Goal: Transaction & Acquisition: Purchase product/service

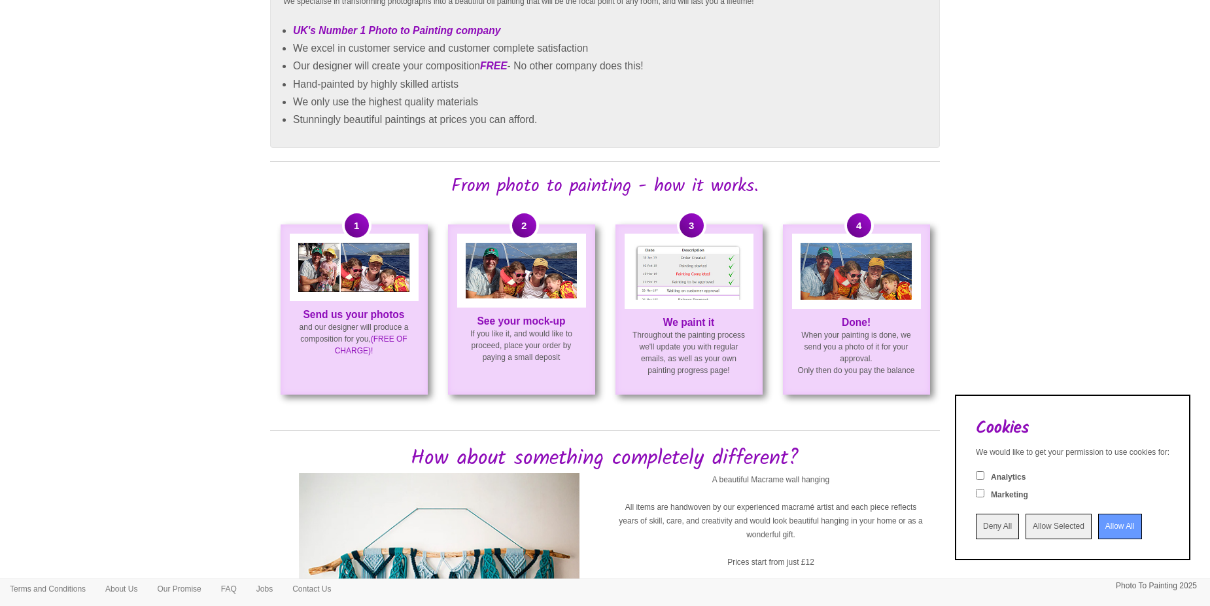
scroll to position [720, 0]
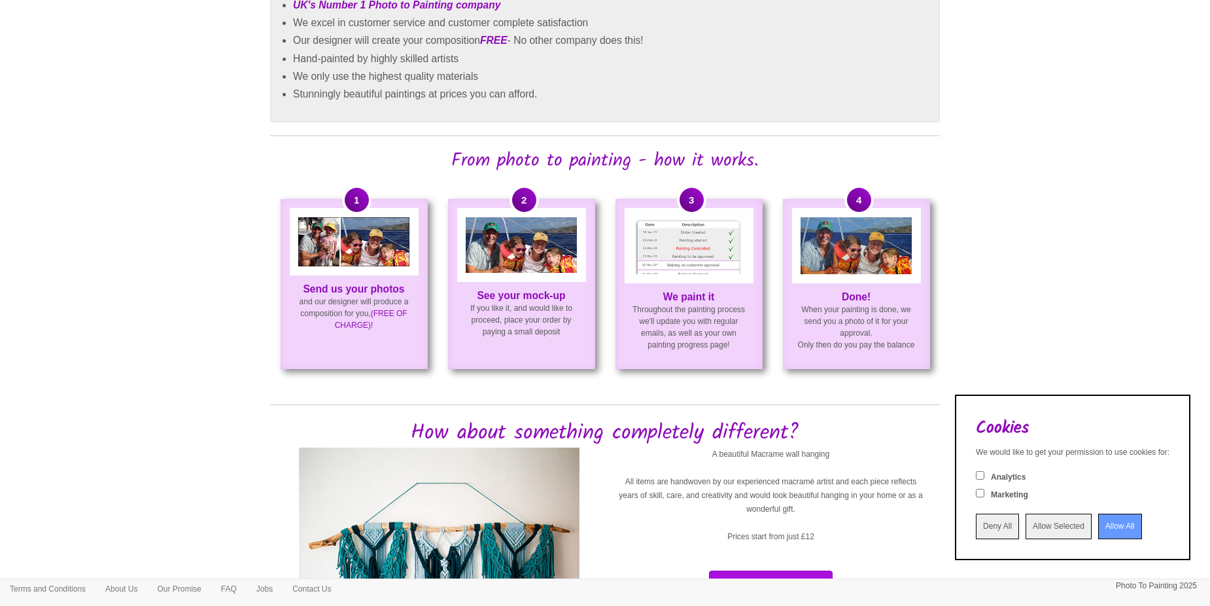
click at [1113, 523] on input "Allow All" at bounding box center [1120, 527] width 44 height 26
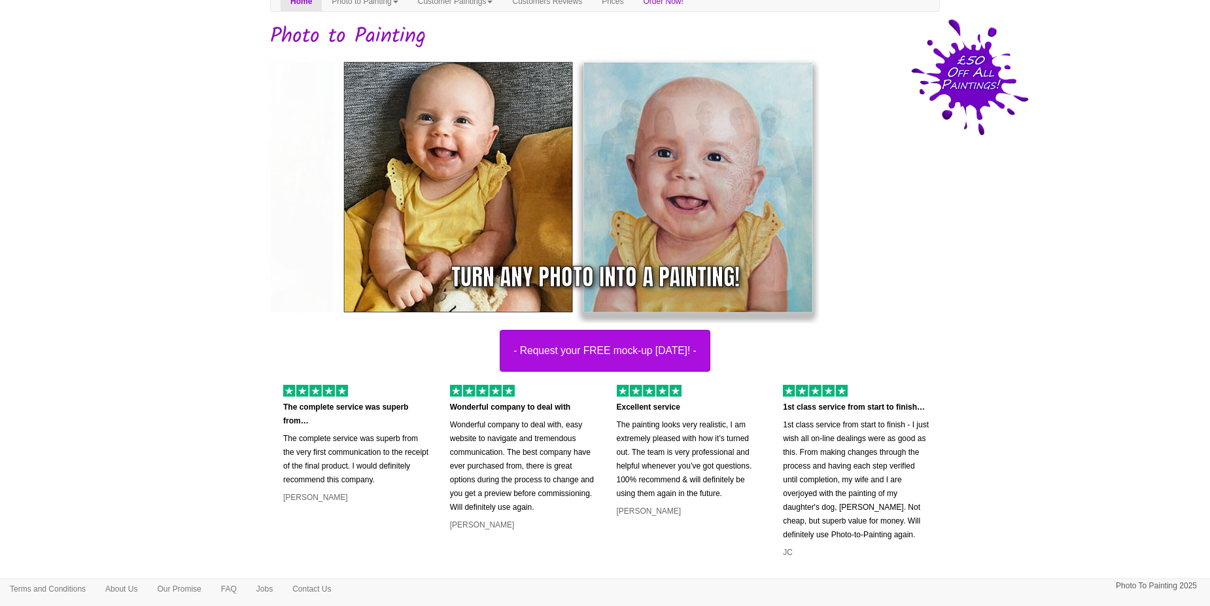
scroll to position [0, 0]
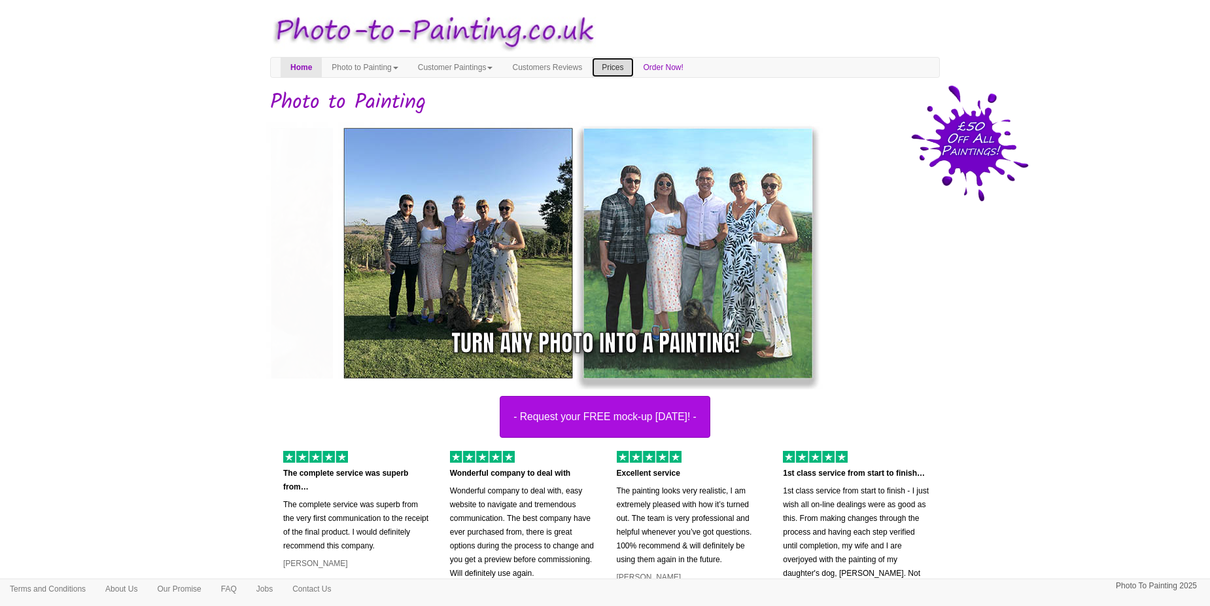
click at [633, 71] on link "Prices" at bounding box center [612, 68] width 41 height 20
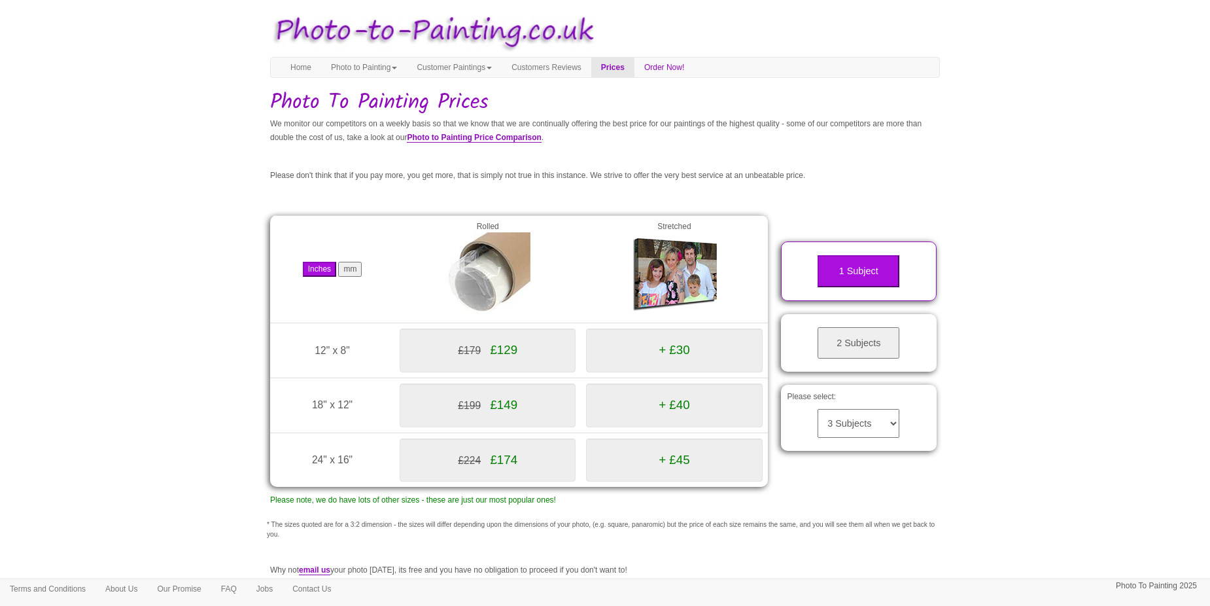
click at [888, 342] on button "2 Subjects" at bounding box center [859, 343] width 82 height 32
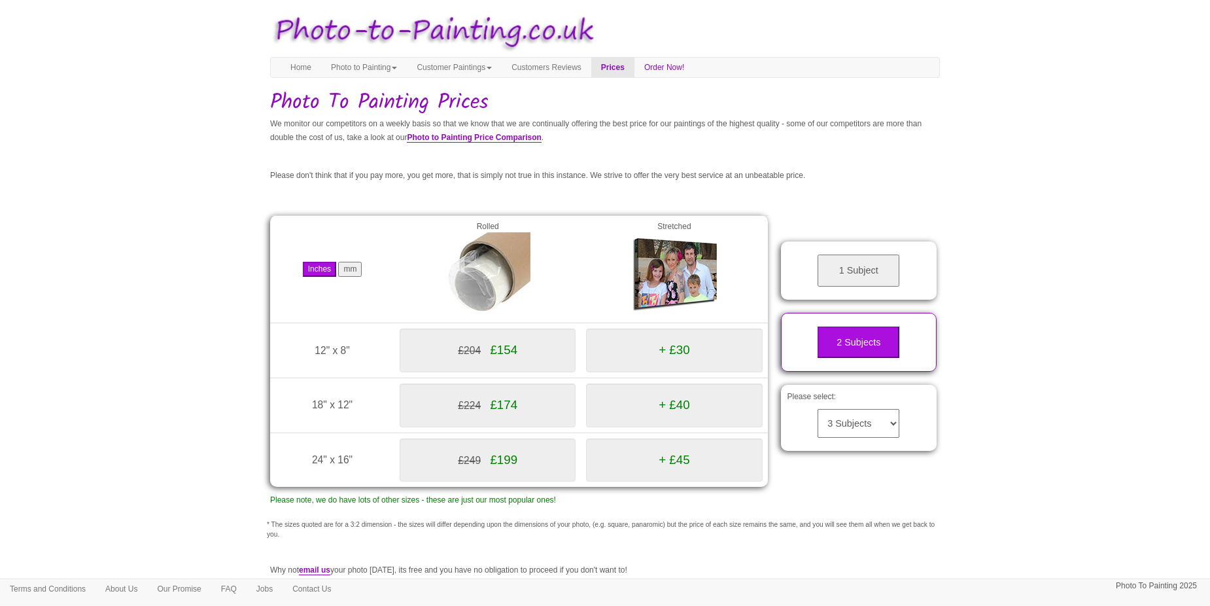
click at [881, 423] on select "3 Subjects 4 Subjects 5 Subjects 6 Subjects 7 Subjects 8 Subjects 9 Subjects 10…" at bounding box center [859, 423] width 82 height 29
select select "8"
click at [818, 409] on select "3 Subjects 4 Subjects 5 Subjects 6 Subjects 7 Subjects 8 Subjects 9 Subjects 10…" at bounding box center [859, 423] width 82 height 29
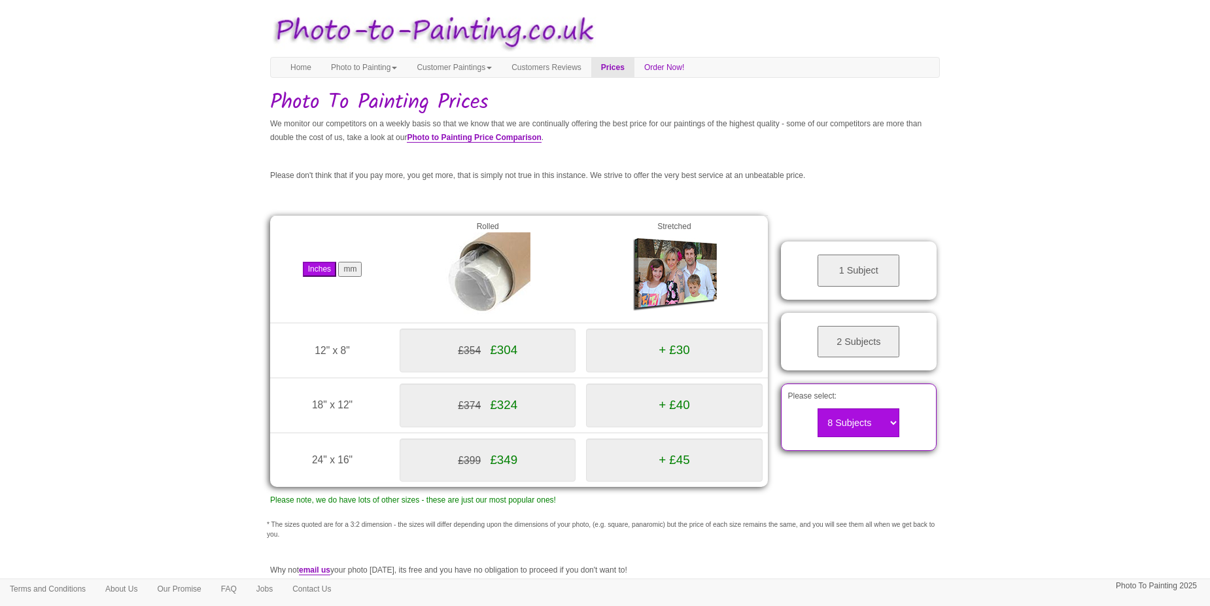
click at [859, 332] on button "2 Subjects" at bounding box center [859, 342] width 82 height 32
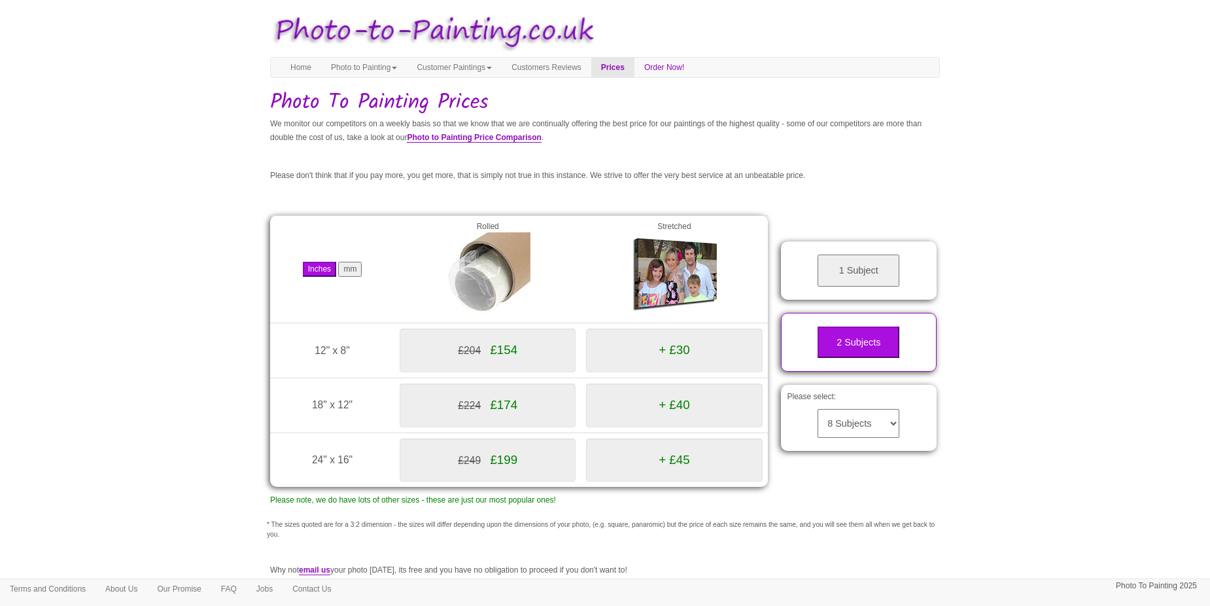
click at [860, 273] on button "1 Subject" at bounding box center [859, 270] width 82 height 32
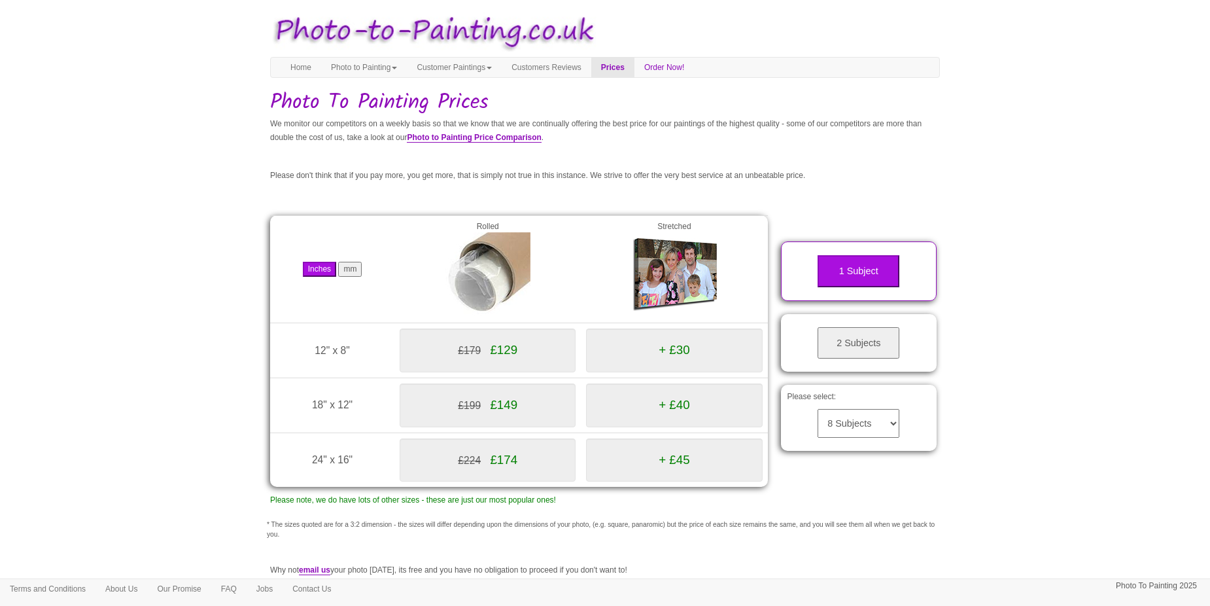
click at [860, 347] on button "2 Subjects" at bounding box center [859, 343] width 82 height 32
